Goal: Transaction & Acquisition: Purchase product/service

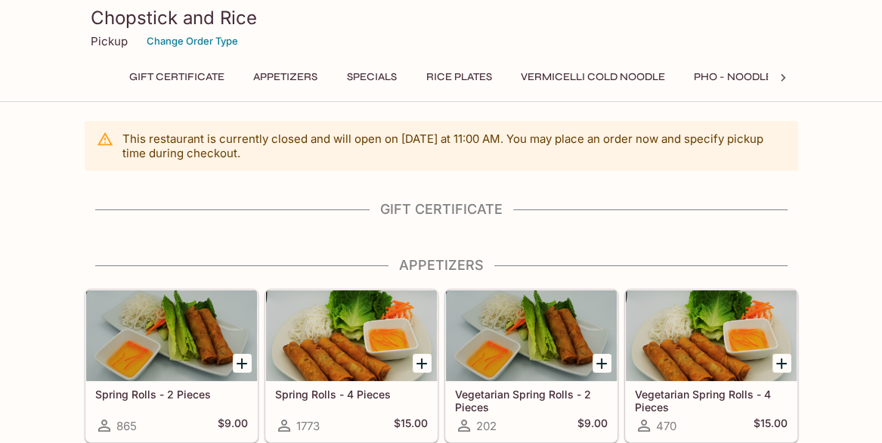
click at [740, 75] on button "Pho - Noodle Soup" at bounding box center [748, 76] width 127 height 21
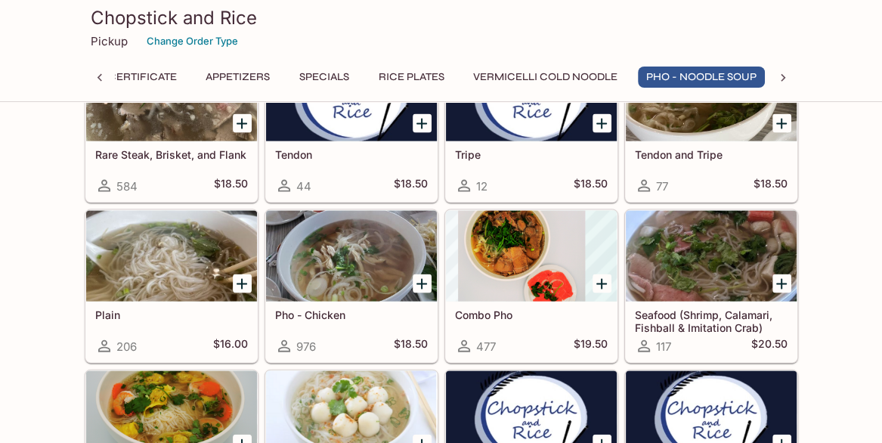
scroll to position [2085, 0]
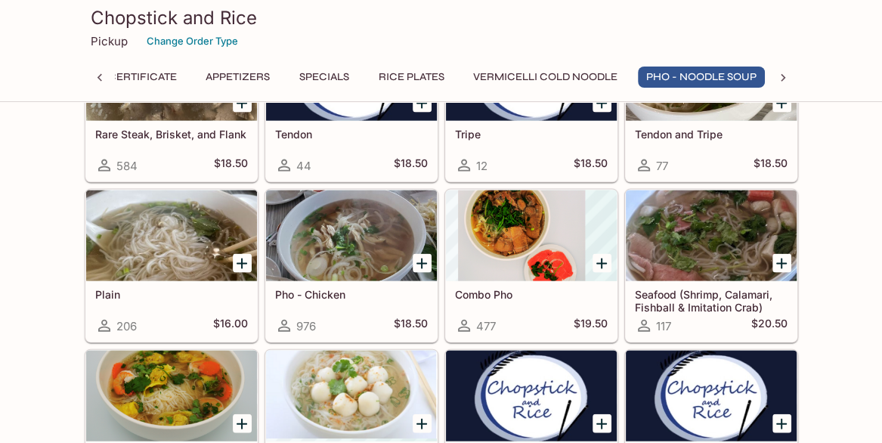
click at [703, 220] on div at bounding box center [711, 235] width 171 height 91
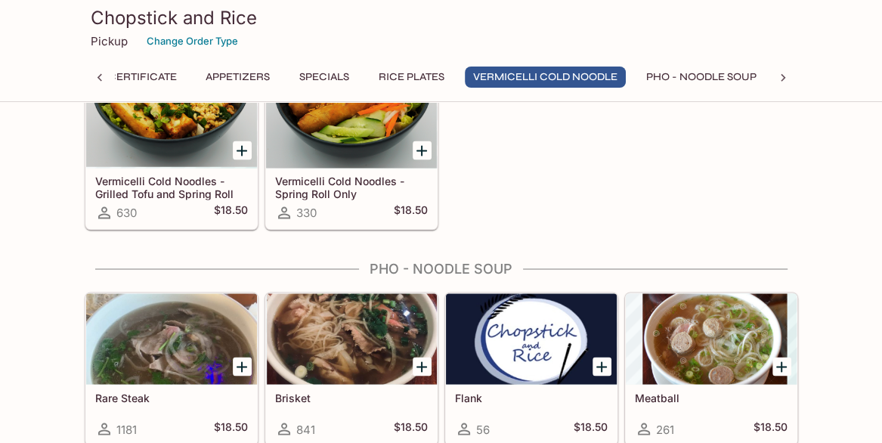
scroll to position [1587, 0]
